Goal: Transaction & Acquisition: Purchase product/service

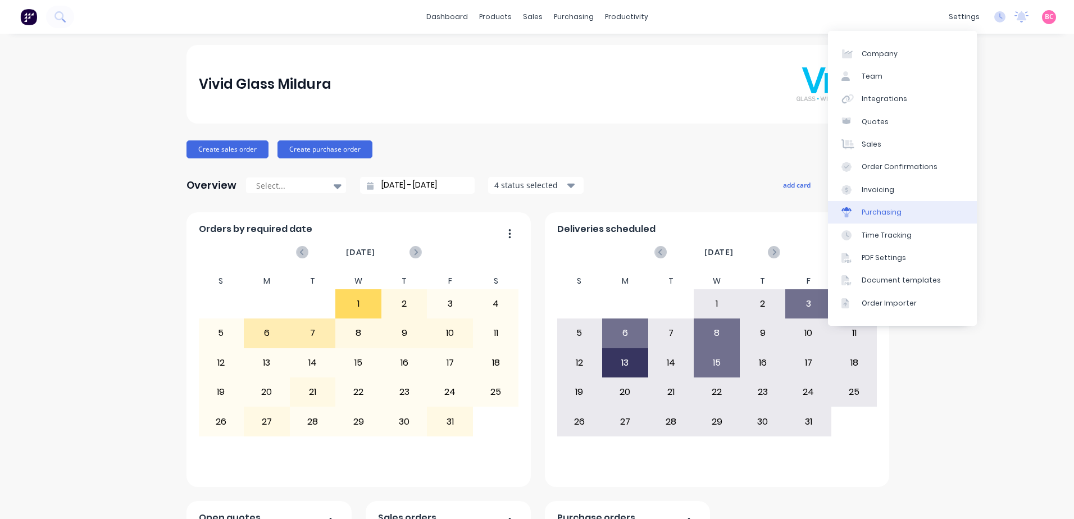
click at [884, 211] on div "Purchasing" at bounding box center [882, 212] width 40 height 10
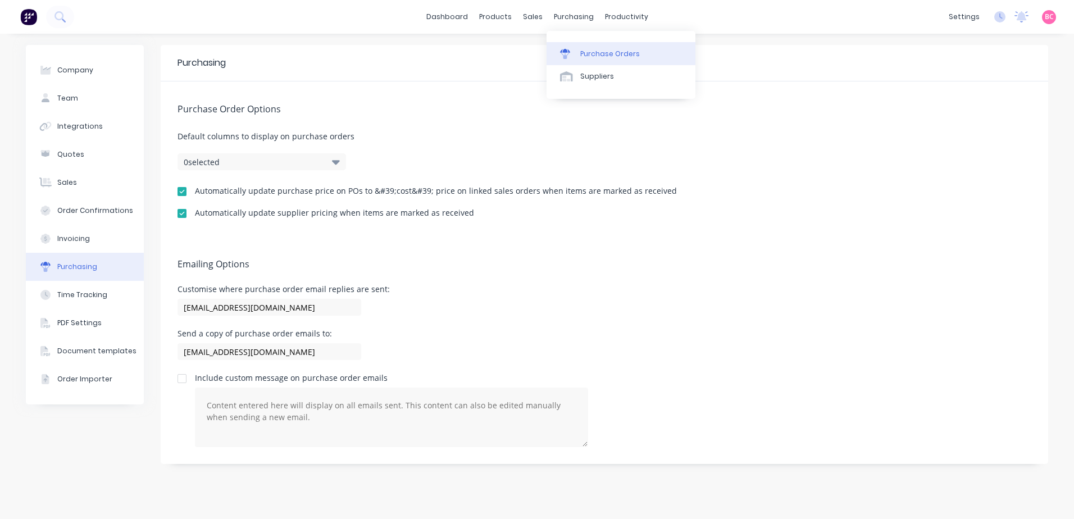
click at [581, 51] on div "Purchase Orders" at bounding box center [610, 54] width 60 height 10
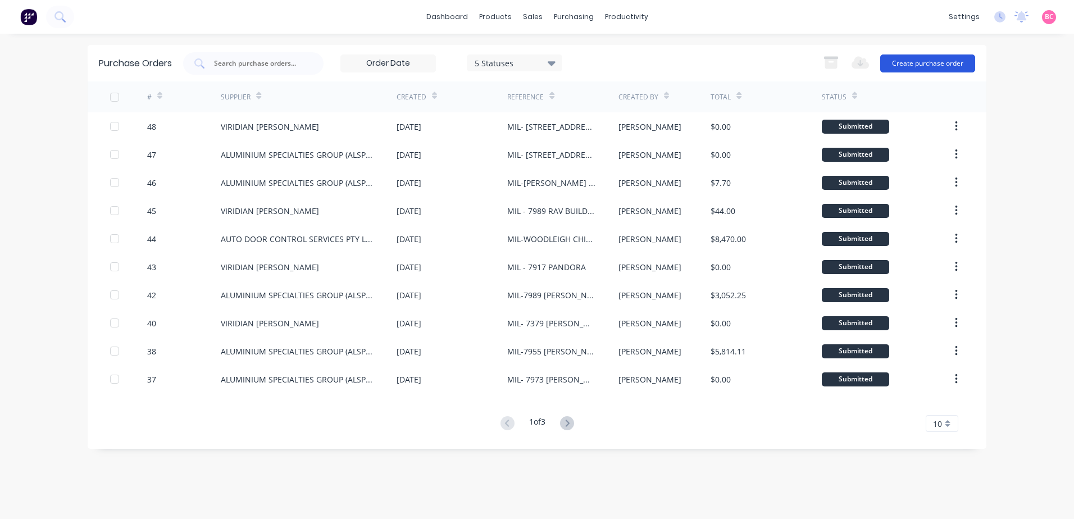
click at [918, 58] on button "Create purchase order" at bounding box center [927, 63] width 95 height 18
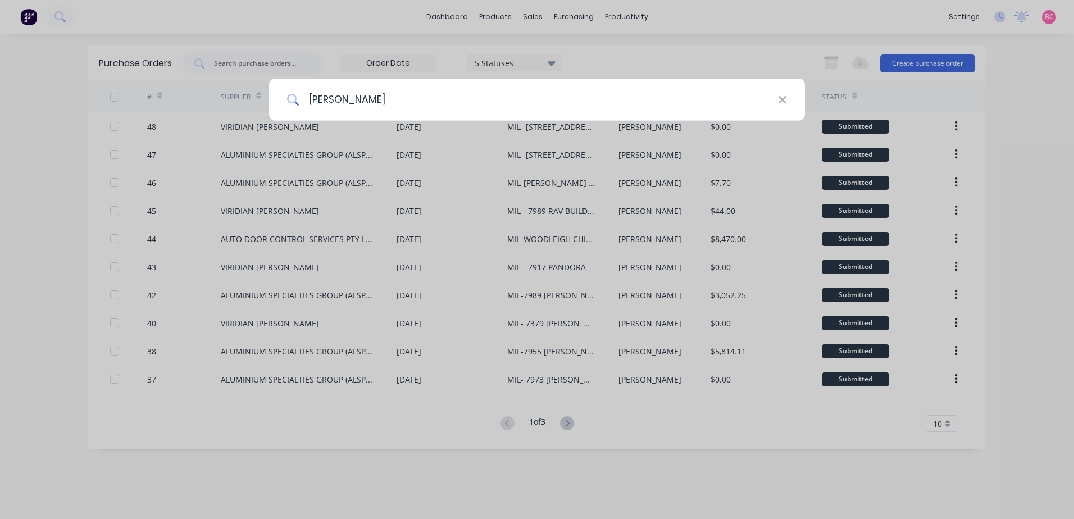
type input "clayt"
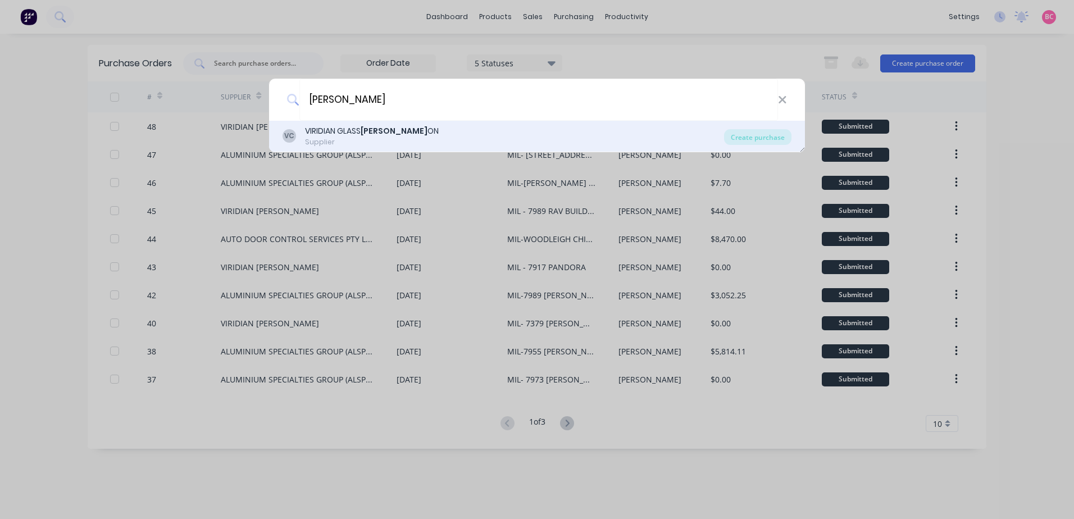
click at [434, 129] on div "VC VIRIDIAN GLASS CLAYT ON Supplier" at bounding box center [504, 136] width 442 height 22
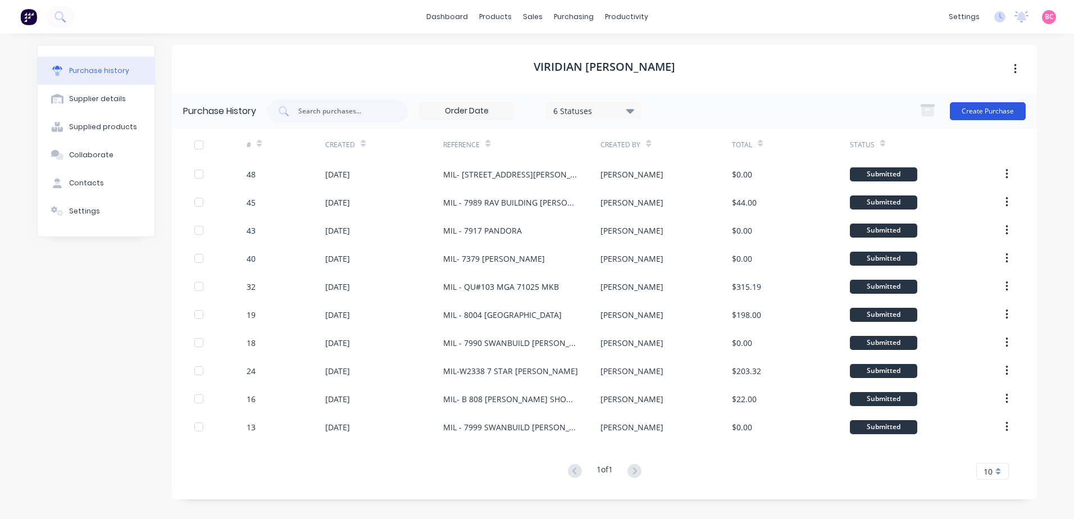
click at [993, 106] on button "Create Purchase" at bounding box center [988, 111] width 76 height 18
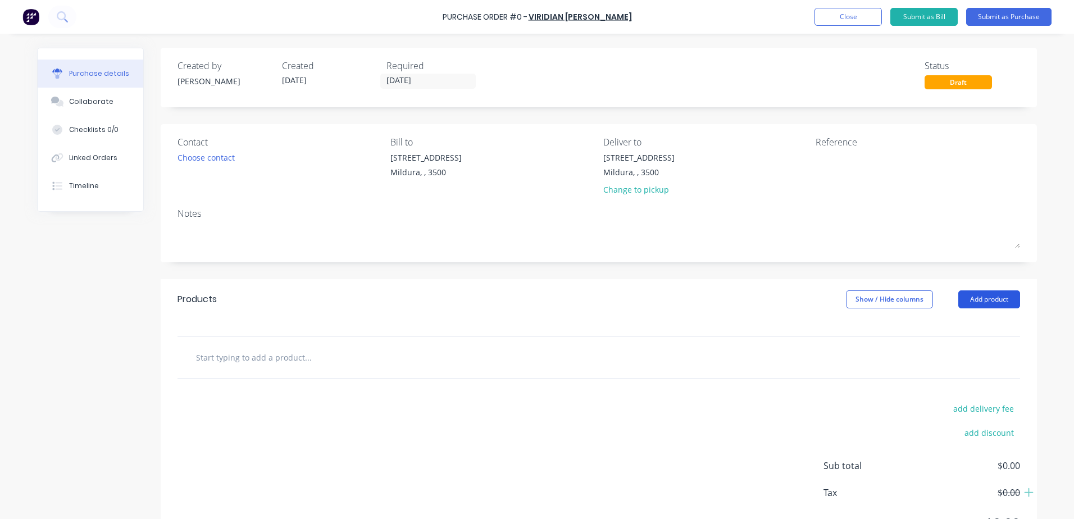
click at [973, 303] on button "Add product" at bounding box center [989, 299] width 62 height 18
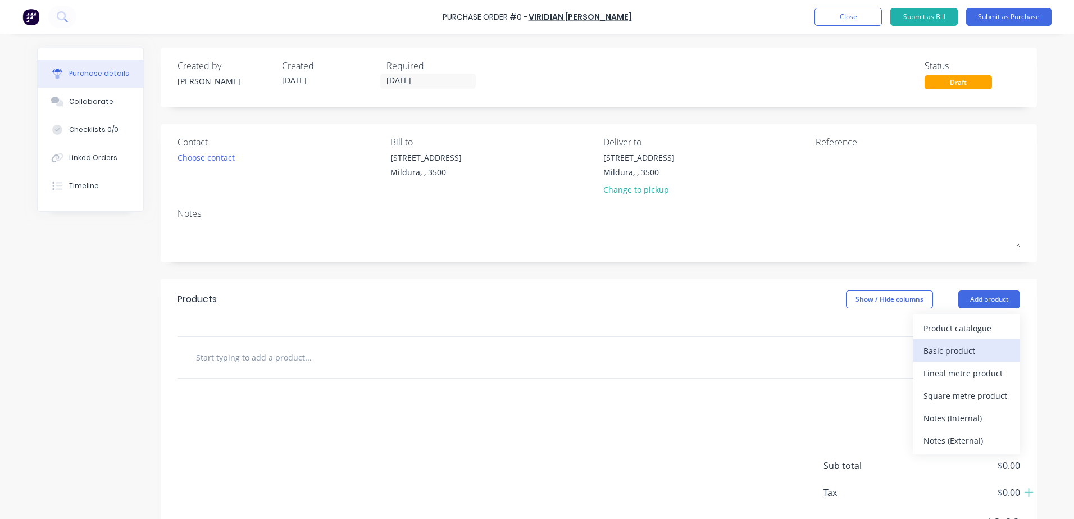
click at [950, 349] on div "Basic product" at bounding box center [967, 351] width 87 height 16
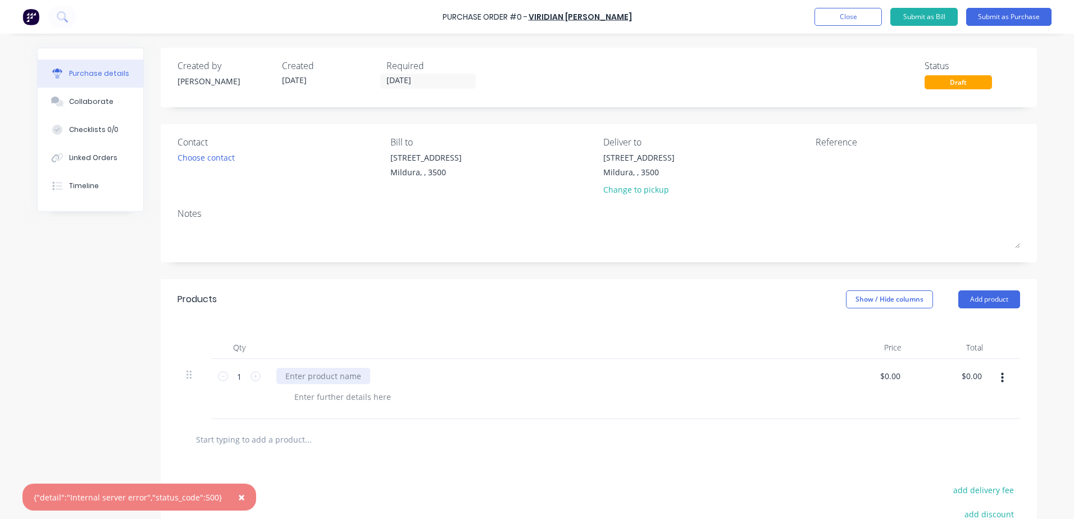
click at [313, 380] on div at bounding box center [323, 376] width 94 height 16
click at [1012, 13] on button "Submit as Purchase" at bounding box center [1008, 17] width 85 height 18
click at [996, 14] on button "Submit as Purchase" at bounding box center [1008, 17] width 85 height 18
click at [831, 19] on button "Close" at bounding box center [848, 17] width 67 height 18
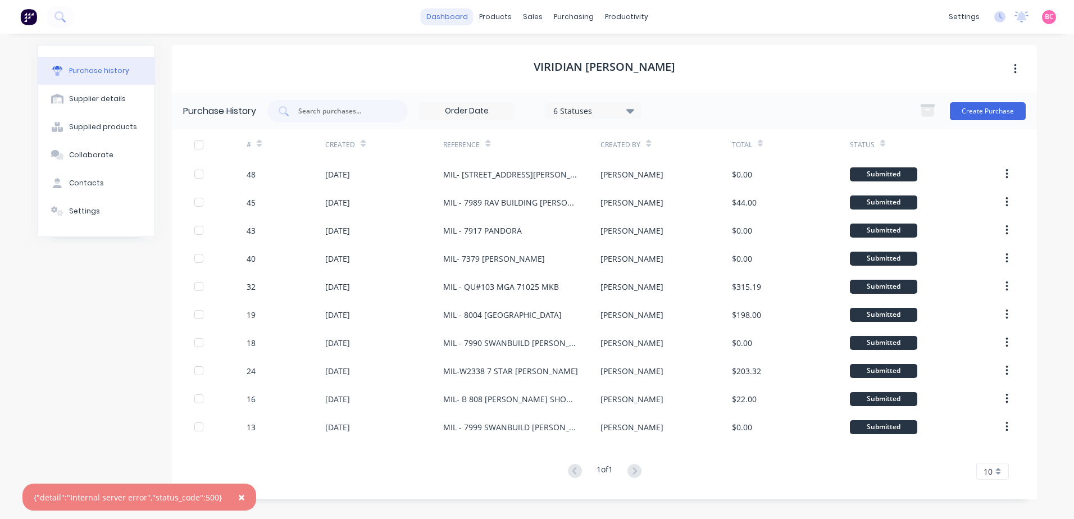
click at [470, 12] on link "dashboard" at bounding box center [447, 16] width 53 height 17
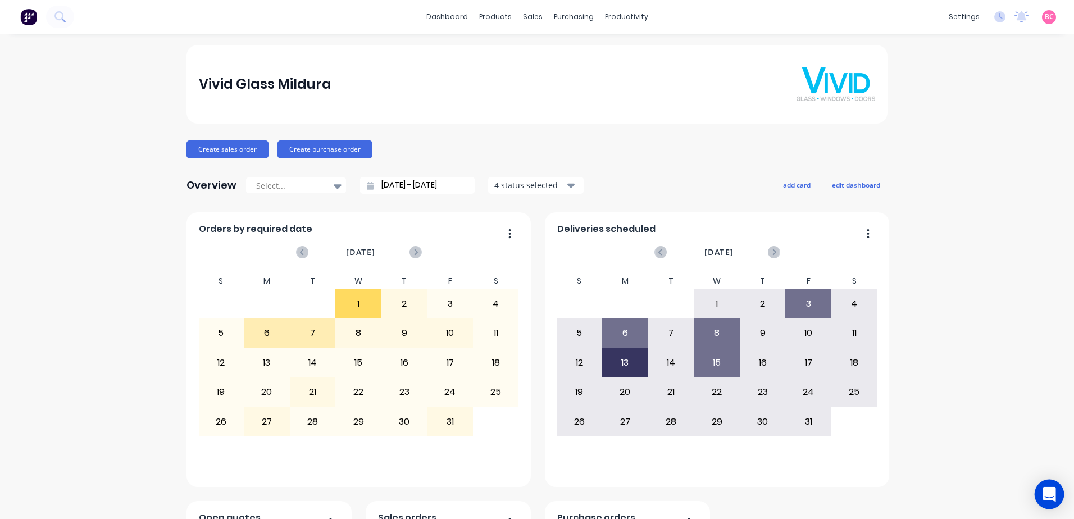
click at [1052, 495] on icon "Open Intercom Messenger" at bounding box center [1049, 494] width 13 height 15
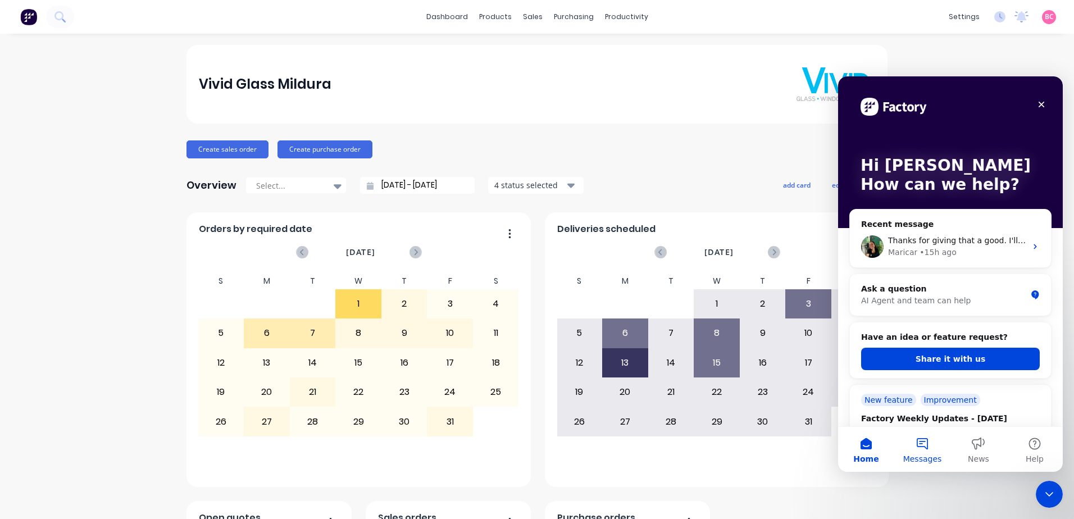
click at [921, 453] on button "Messages" at bounding box center [922, 449] width 56 height 45
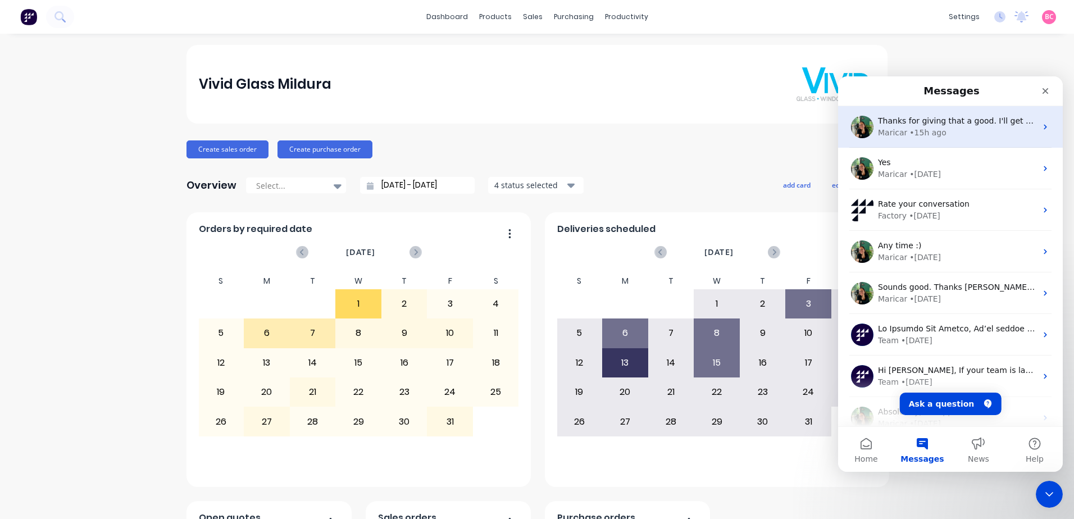
click at [976, 131] on div "Maricar • 15h ago" at bounding box center [957, 133] width 158 height 12
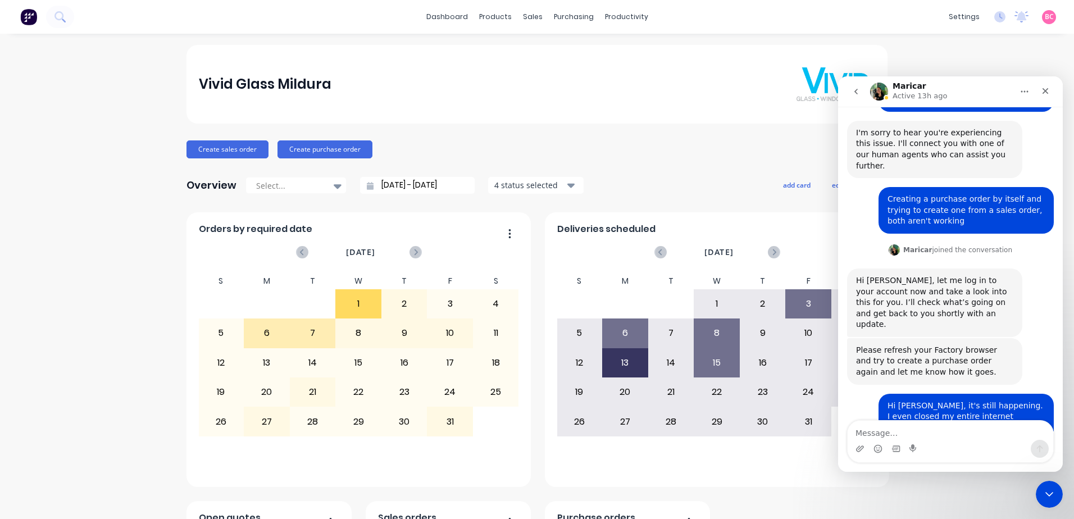
scroll to position [202, 0]
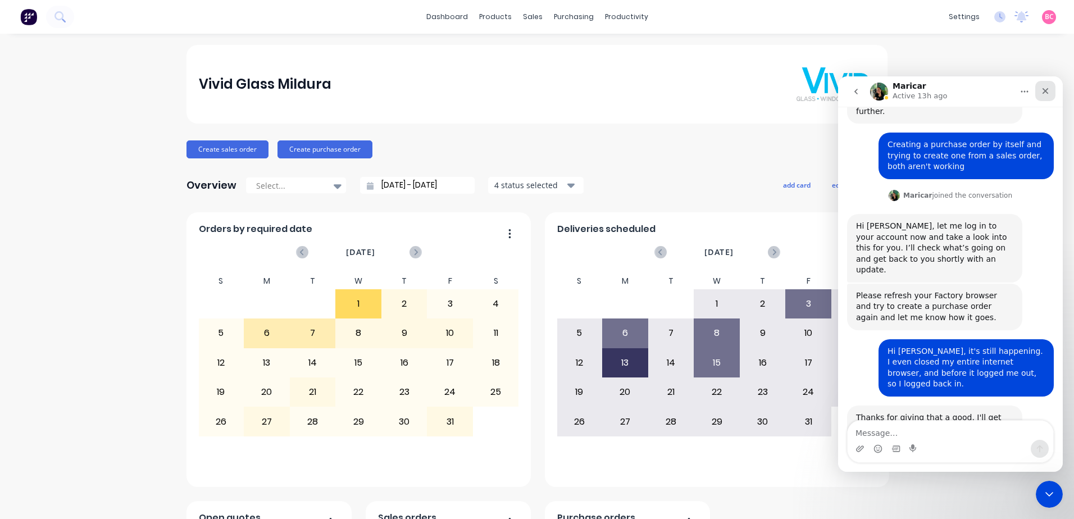
click at [1041, 88] on icon "Close" at bounding box center [1045, 91] width 9 height 9
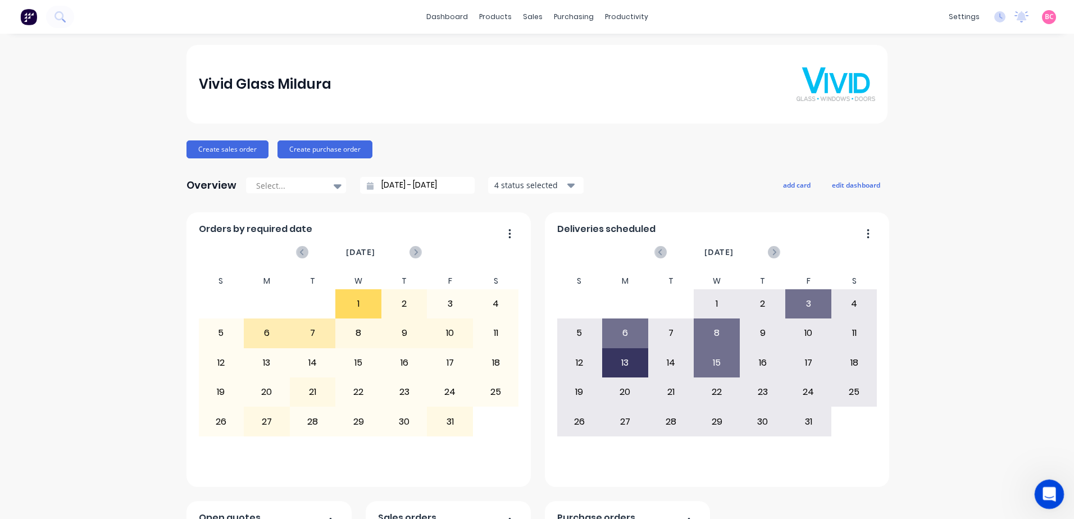
click at [1045, 501] on div "Open Intercom Messenger" at bounding box center [1047, 492] width 37 height 37
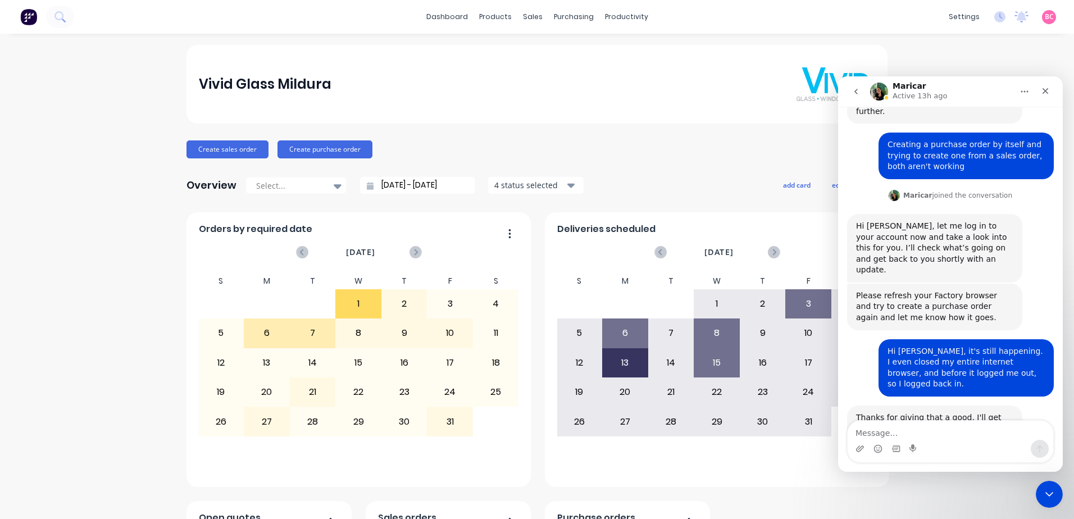
click at [857, 92] on icon "go back" at bounding box center [856, 91] width 9 height 9
